Goal: Information Seeking & Learning: Check status

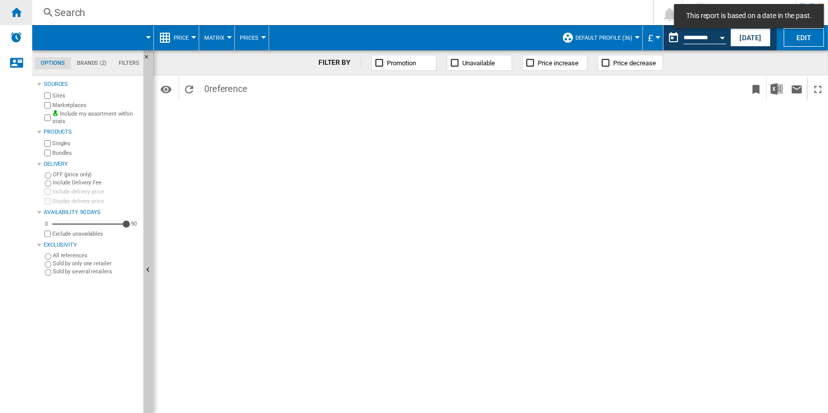
click at [24, 15] on div "Home" at bounding box center [16, 12] width 32 height 25
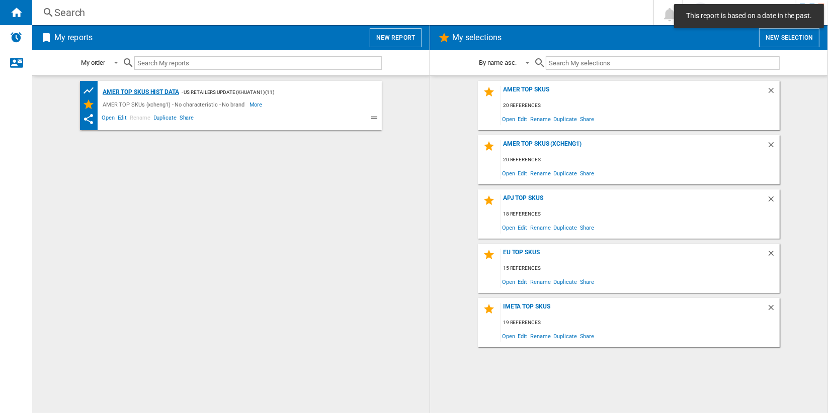
click at [169, 93] on div "AMER TOP SKUs HIST DATA" at bounding box center [139, 92] width 79 height 13
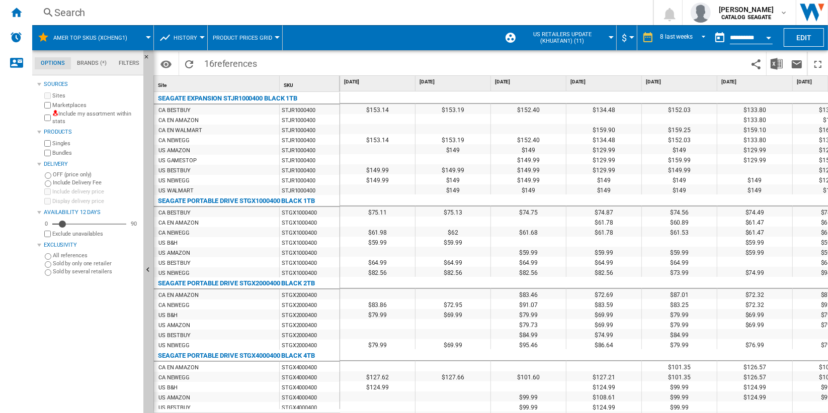
click at [193, 37] on span "History" at bounding box center [185, 38] width 24 height 7
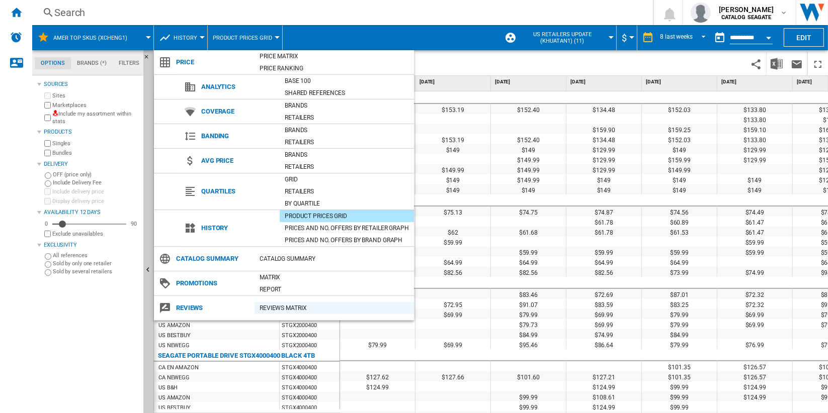
click at [320, 304] on div "REVIEWS Matrix" at bounding box center [333, 308] width 159 height 10
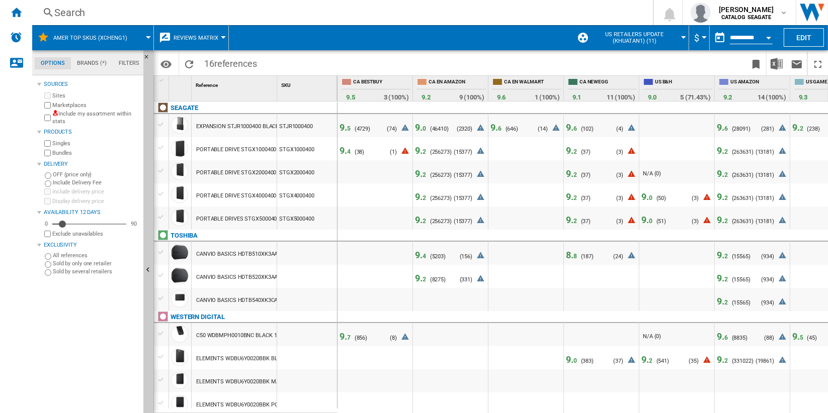
click at [422, 125] on span "0" at bounding box center [424, 128] width 4 height 7
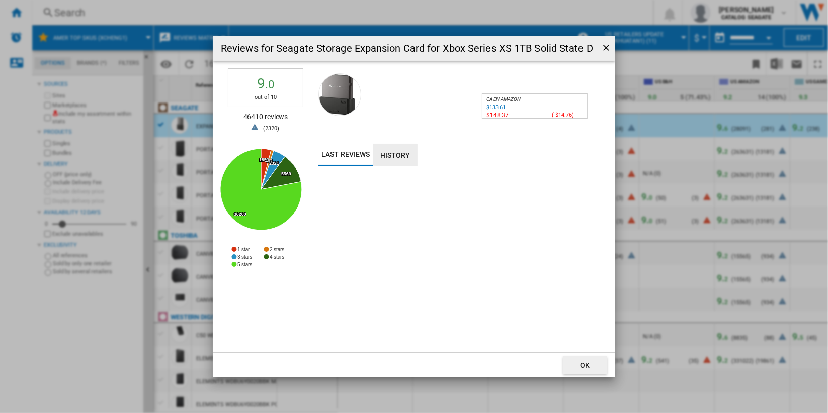
click at [395, 154] on button "History" at bounding box center [395, 155] width 44 height 23
click at [606, 47] on ng-md-icon "getI18NText('BUTTONS.CLOSE_DIALOG')" at bounding box center [607, 49] width 12 height 12
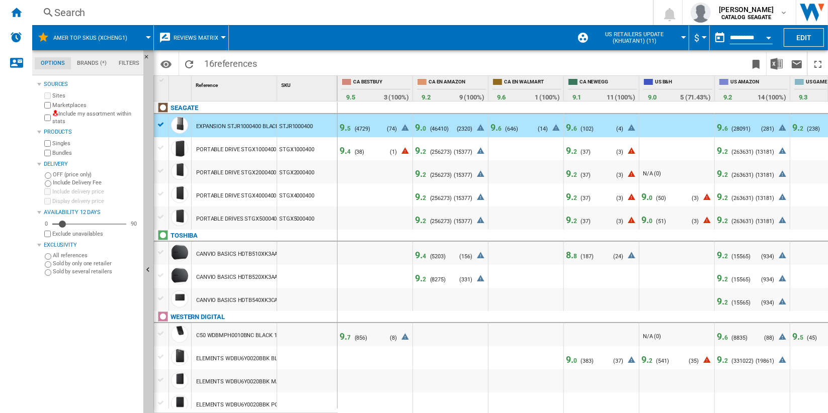
click at [573, 149] on span "2" at bounding box center [575, 151] width 4 height 7
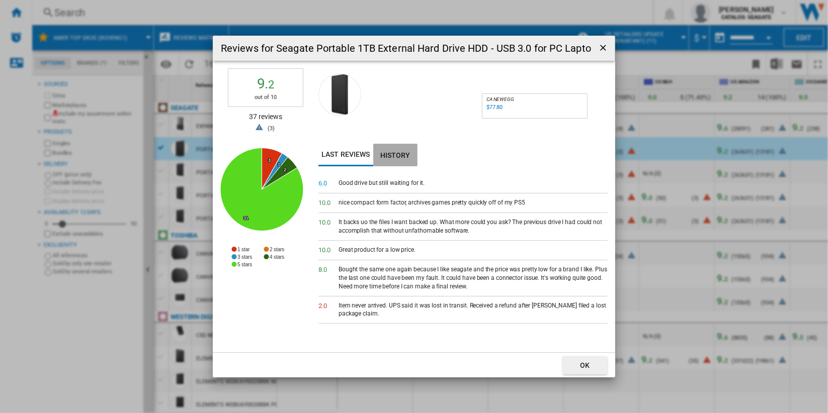
click at [391, 158] on button "History" at bounding box center [395, 155] width 44 height 23
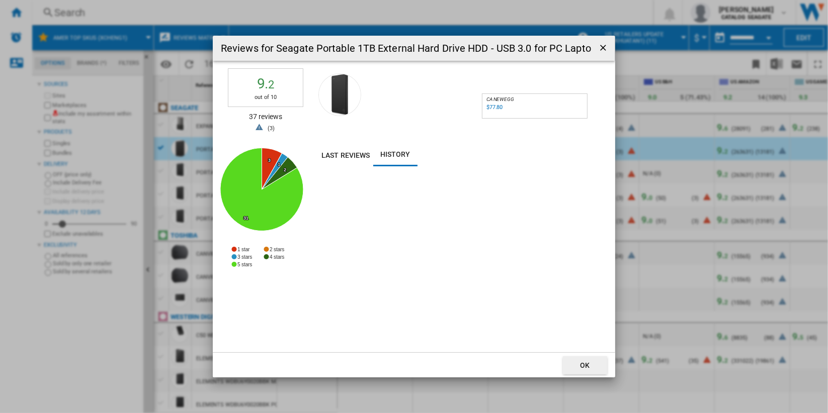
click at [603, 48] on ng-md-icon "getI18NText('BUTTONS.CLOSE_DIALOG')" at bounding box center [604, 49] width 12 height 12
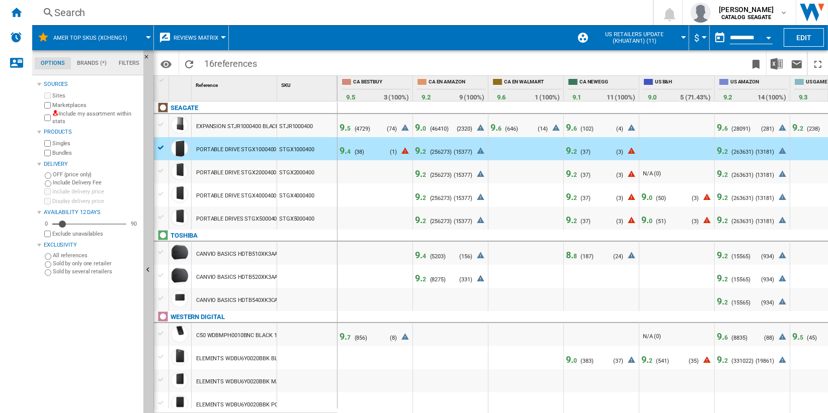
click at [422, 173] on span "2" at bounding box center [424, 174] width 4 height 7
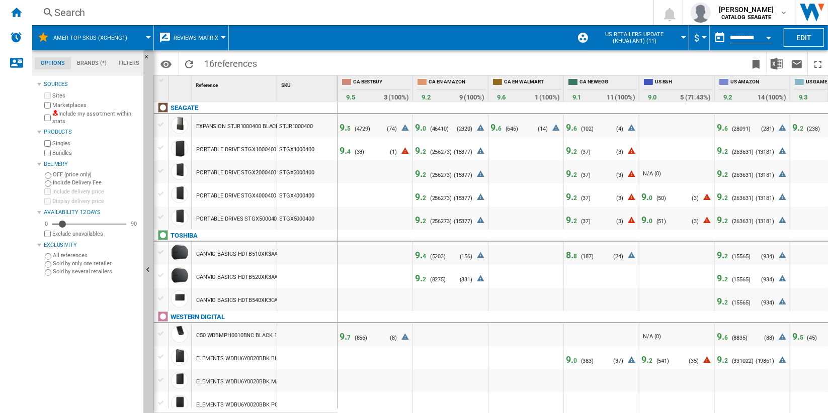
click at [421, 279] on span "9. 2" at bounding box center [420, 278] width 11 height 11
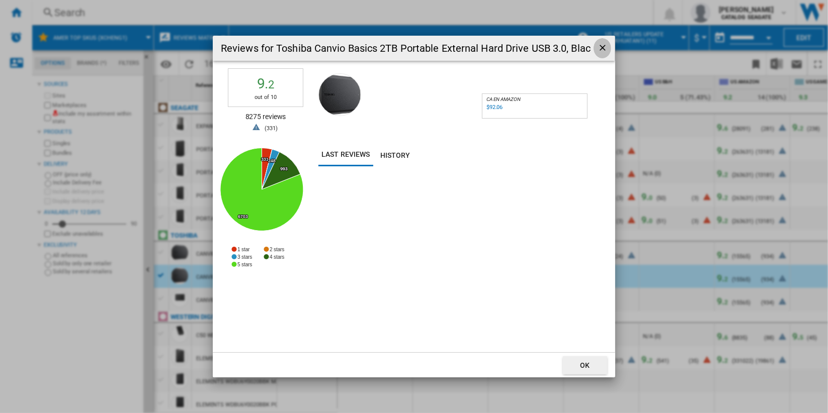
click at [601, 49] on ng-md-icon "getI18NText('BUTTONS.CLOSE_DIALOG')" at bounding box center [603, 49] width 12 height 12
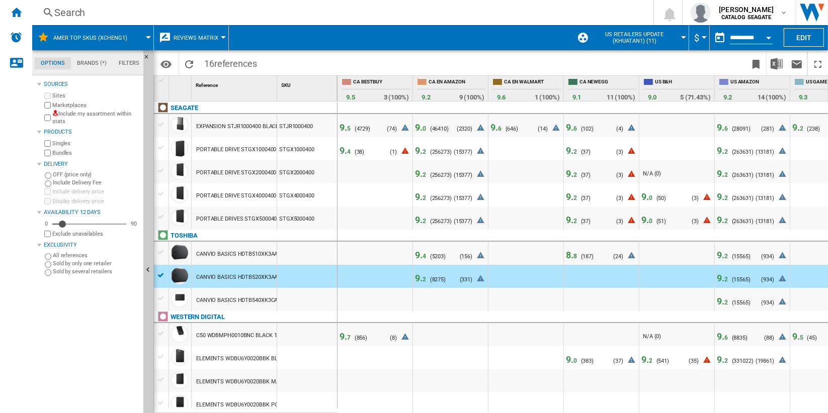
click at [721, 172] on span "9. 2" at bounding box center [721, 173] width 11 height 11
